Goal: Information Seeking & Learning: Learn about a topic

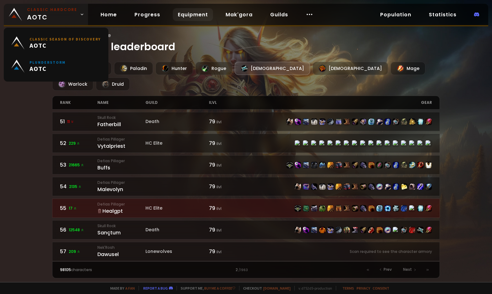
click at [54, 12] on small "Classic Hardcore" at bounding box center [52, 10] width 50 height 6
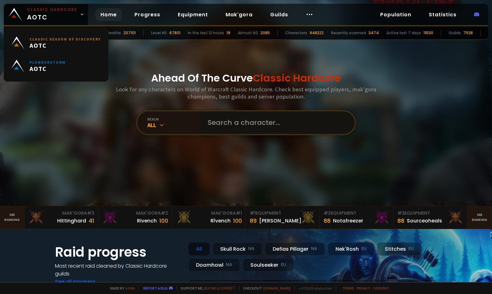
click at [238, 123] on input "text" at bounding box center [275, 123] width 143 height 23
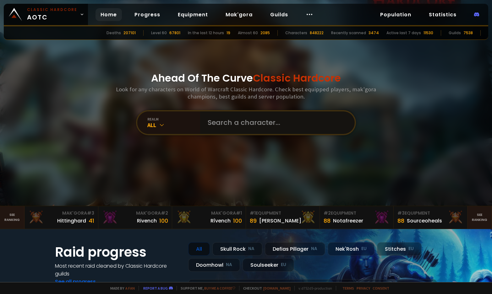
click at [233, 118] on input "text" at bounding box center [275, 123] width 143 height 23
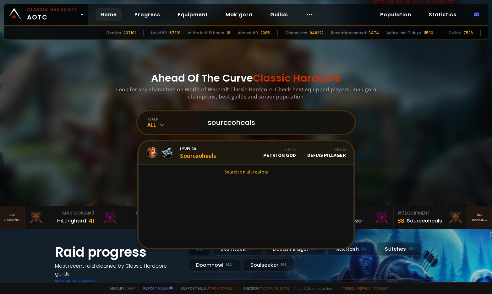
type input "sourceoheals"
click at [228, 143] on link "Level 60 Sourceoheals Guild petri on god Realm Defias Pillager" at bounding box center [246, 153] width 215 height 24
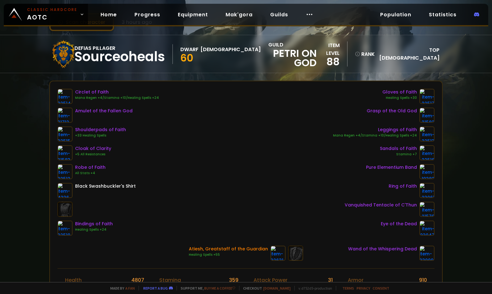
scroll to position [31, 0]
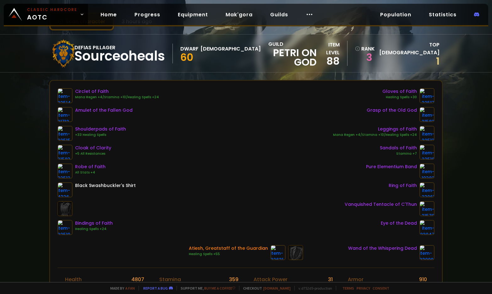
click at [453, 95] on div "Scan character 3 hours ago Defias Pillager Sourceoheals Dwarf Priest 60 guild p…" at bounding box center [246, 141] width 492 height 282
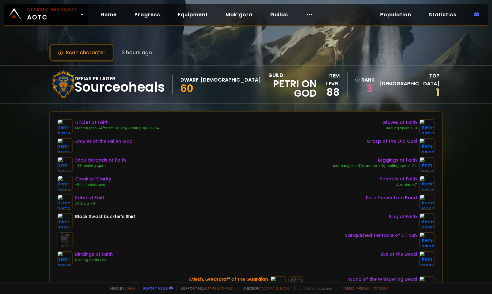
scroll to position [0, 0]
drag, startPoint x: 353, startPoint y: 93, endPoint x: 378, endPoint y: 92, distance: 24.8
click at [378, 92] on div "item level 88 rank 3 Top Priest 1" at bounding box center [378, 84] width 123 height 25
click at [362, 99] on div "Defias Pillager Sourceoheals Dwarf Priest 60 guild petri on god item level 88 r…" at bounding box center [246, 85] width 394 height 38
drag, startPoint x: 51, startPoint y: 12, endPoint x: 58, endPoint y: 23, distance: 13.3
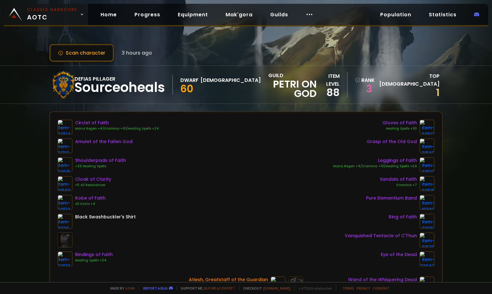
click at [51, 12] on small "Classic Hardcore" at bounding box center [52, 10] width 50 height 6
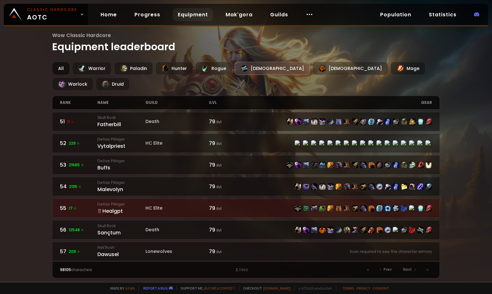
click at [57, 66] on div "All" at bounding box center [61, 68] width 18 height 13
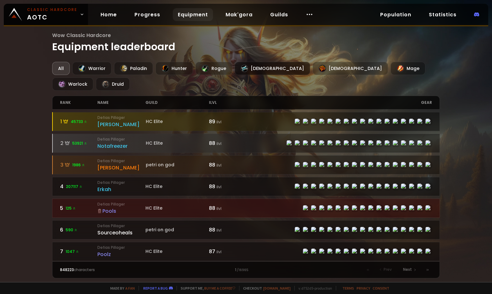
click at [247, 71] on div "[DEMOGRAPHIC_DATA]" at bounding box center [272, 68] width 75 height 13
